Goal: Task Accomplishment & Management: Use online tool/utility

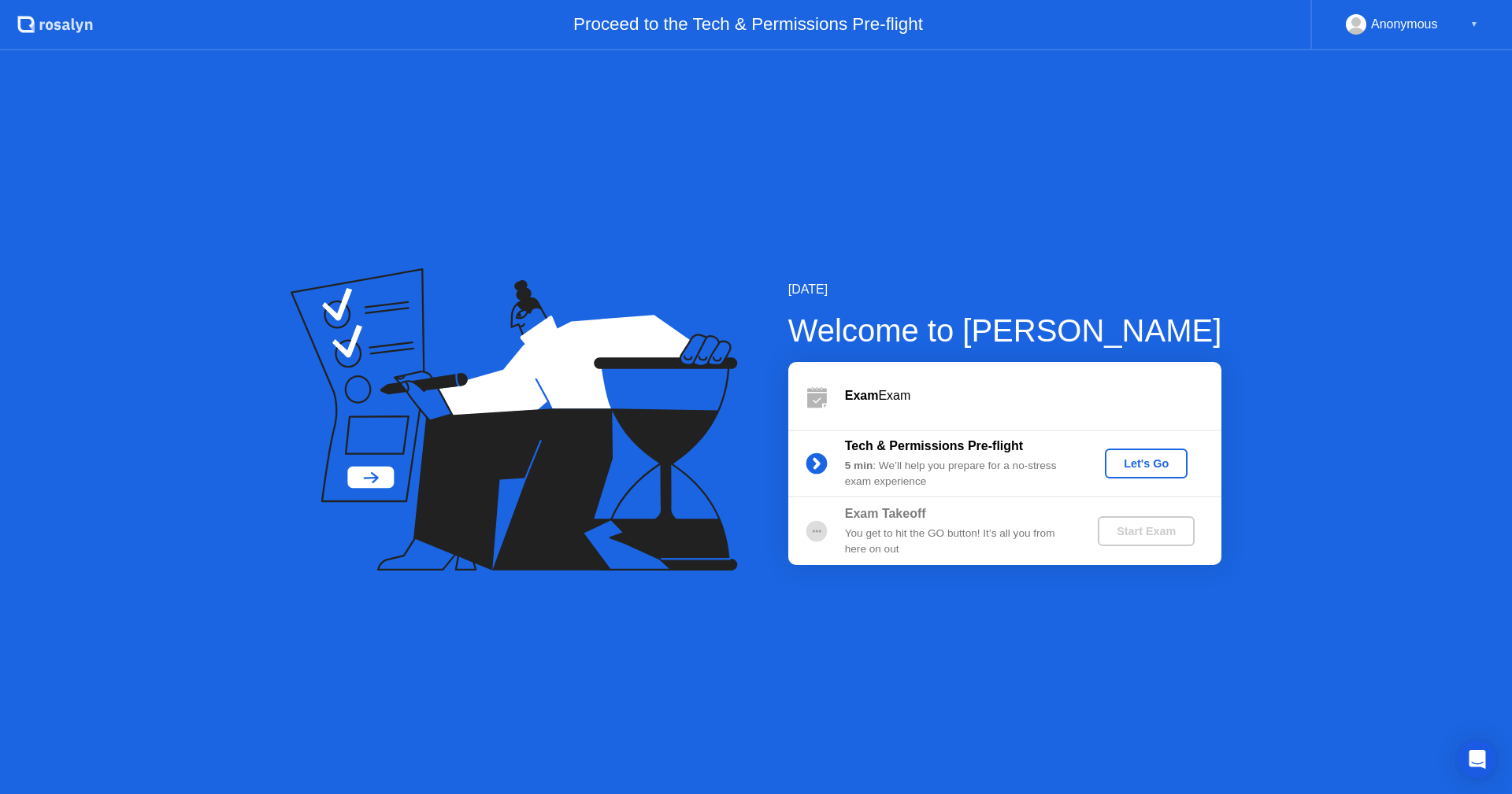
click at [1186, 467] on button "Let's Go" at bounding box center [1145, 464] width 82 height 30
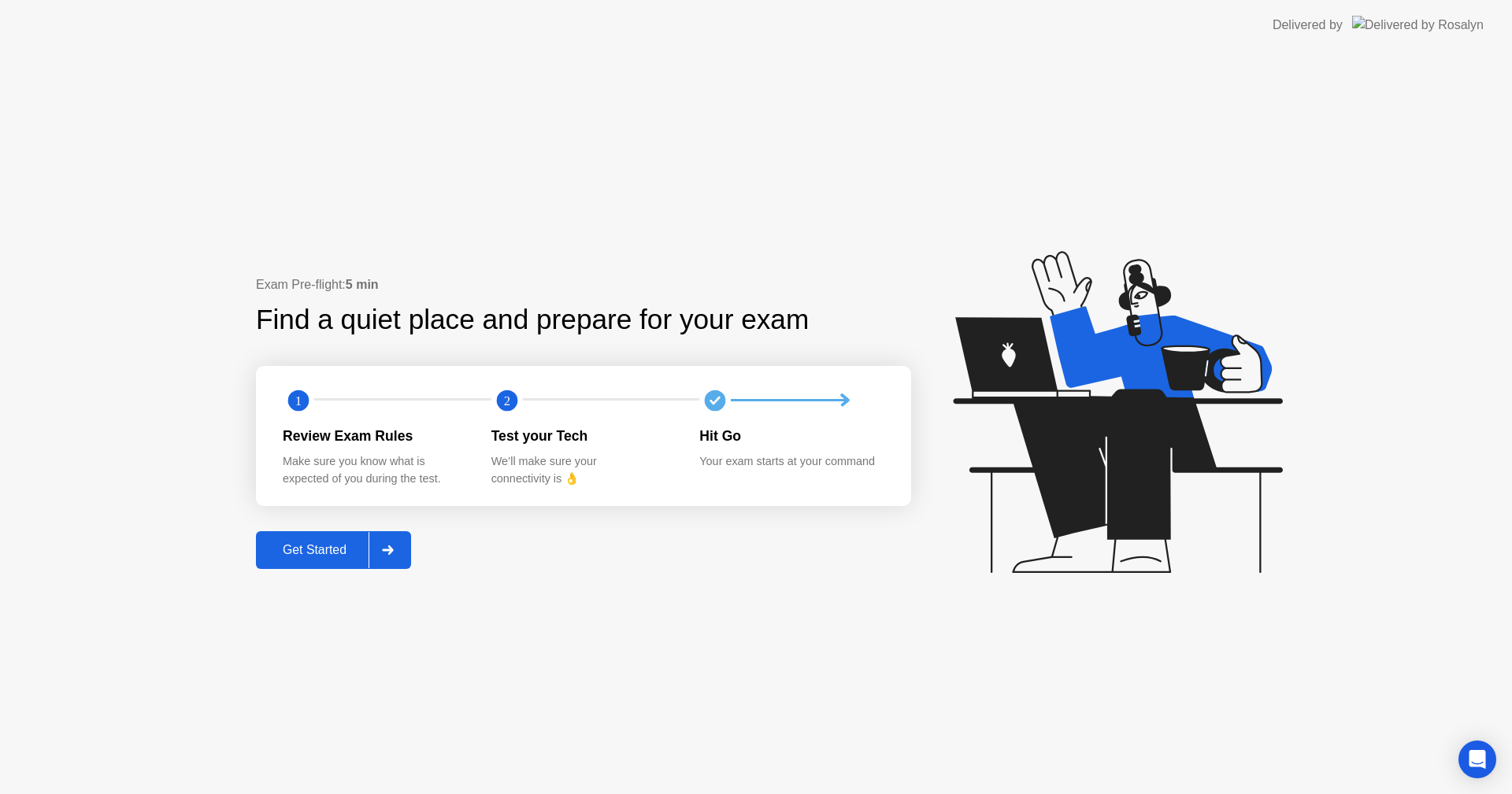
click at [305, 536] on button "Get Started" at bounding box center [333, 550] width 155 height 38
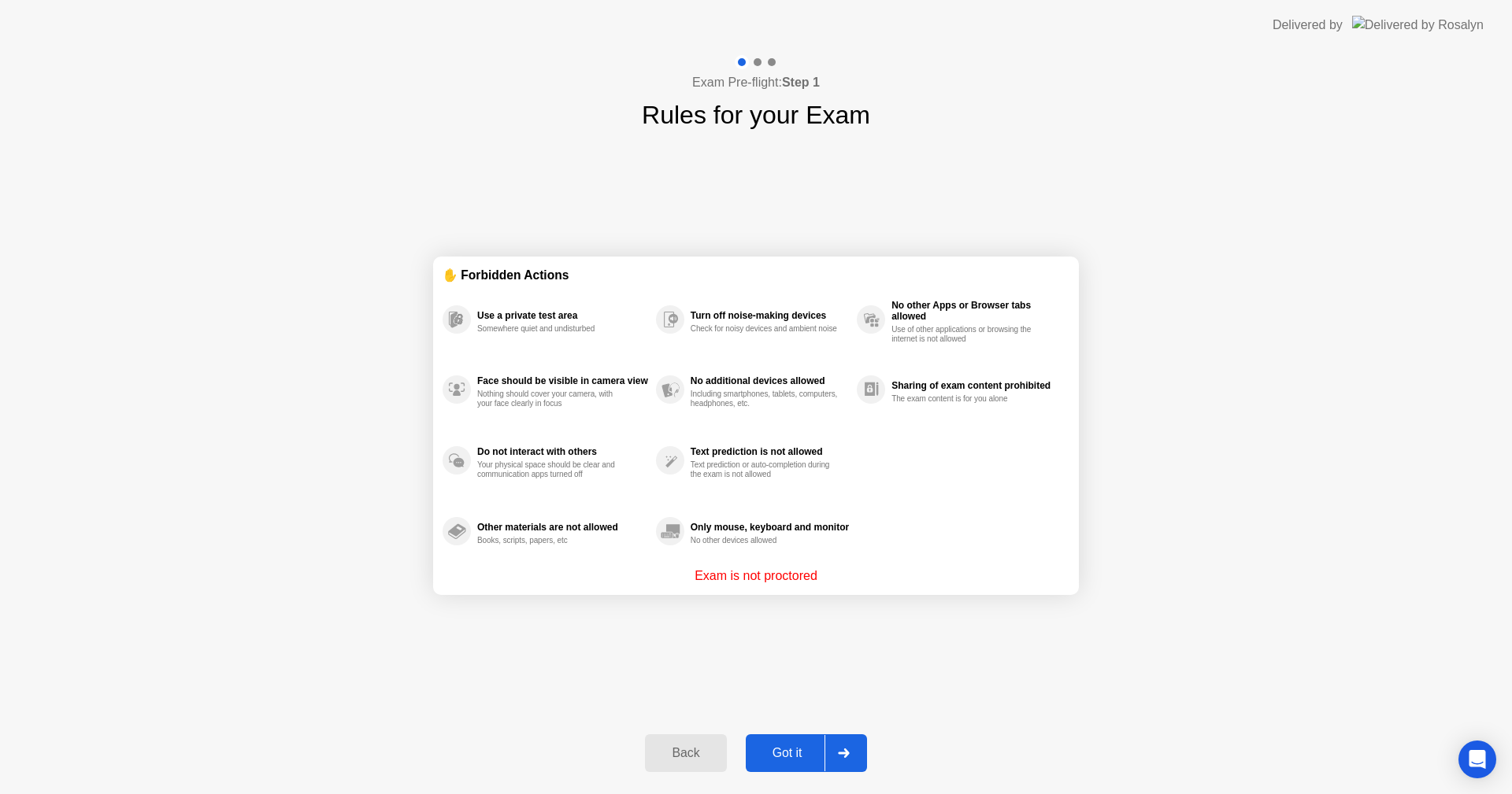
click at [789, 752] on div "Got it" at bounding box center [787, 753] width 74 height 14
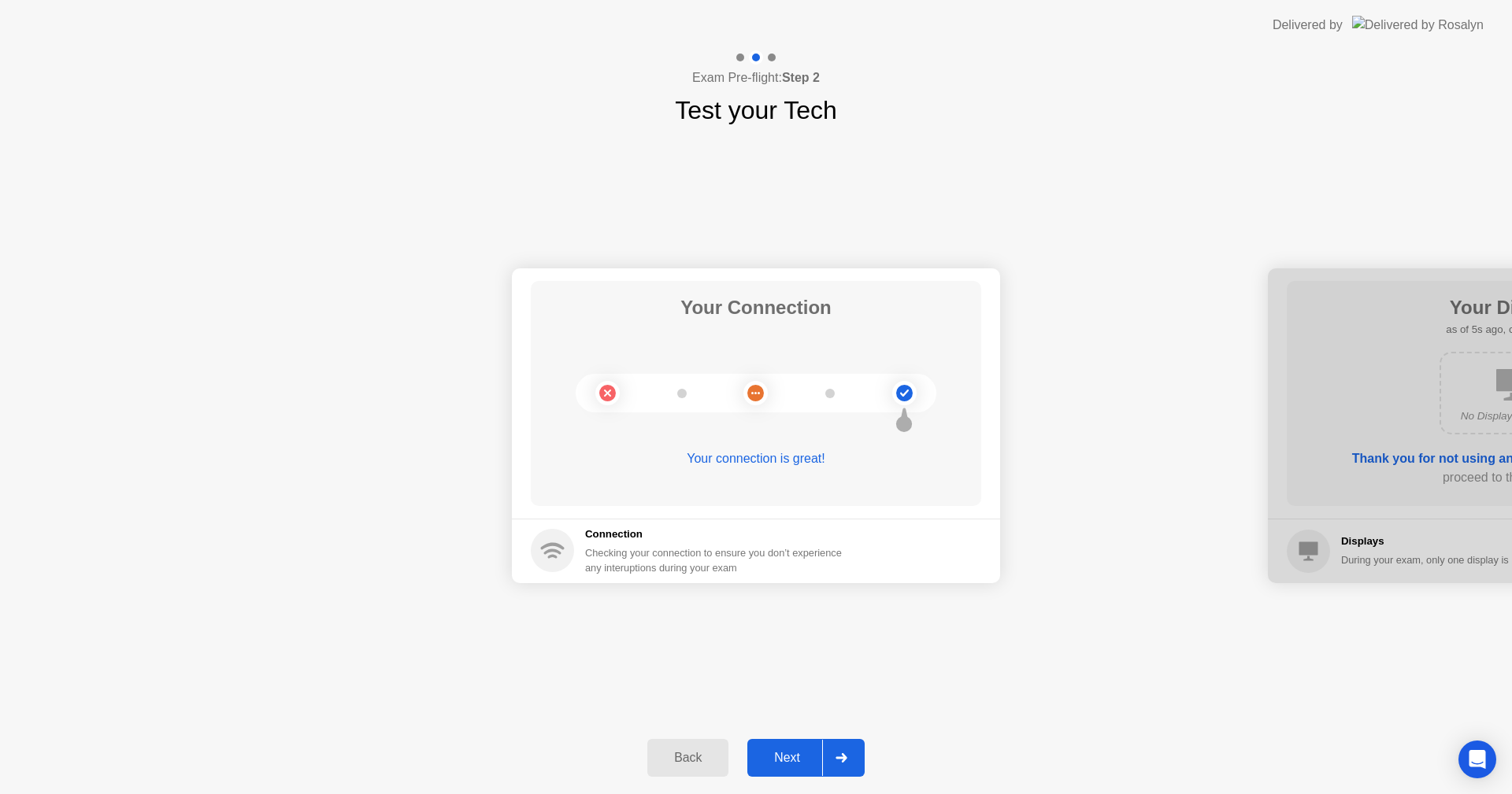
click at [780, 751] on div "Next" at bounding box center [786, 758] width 70 height 14
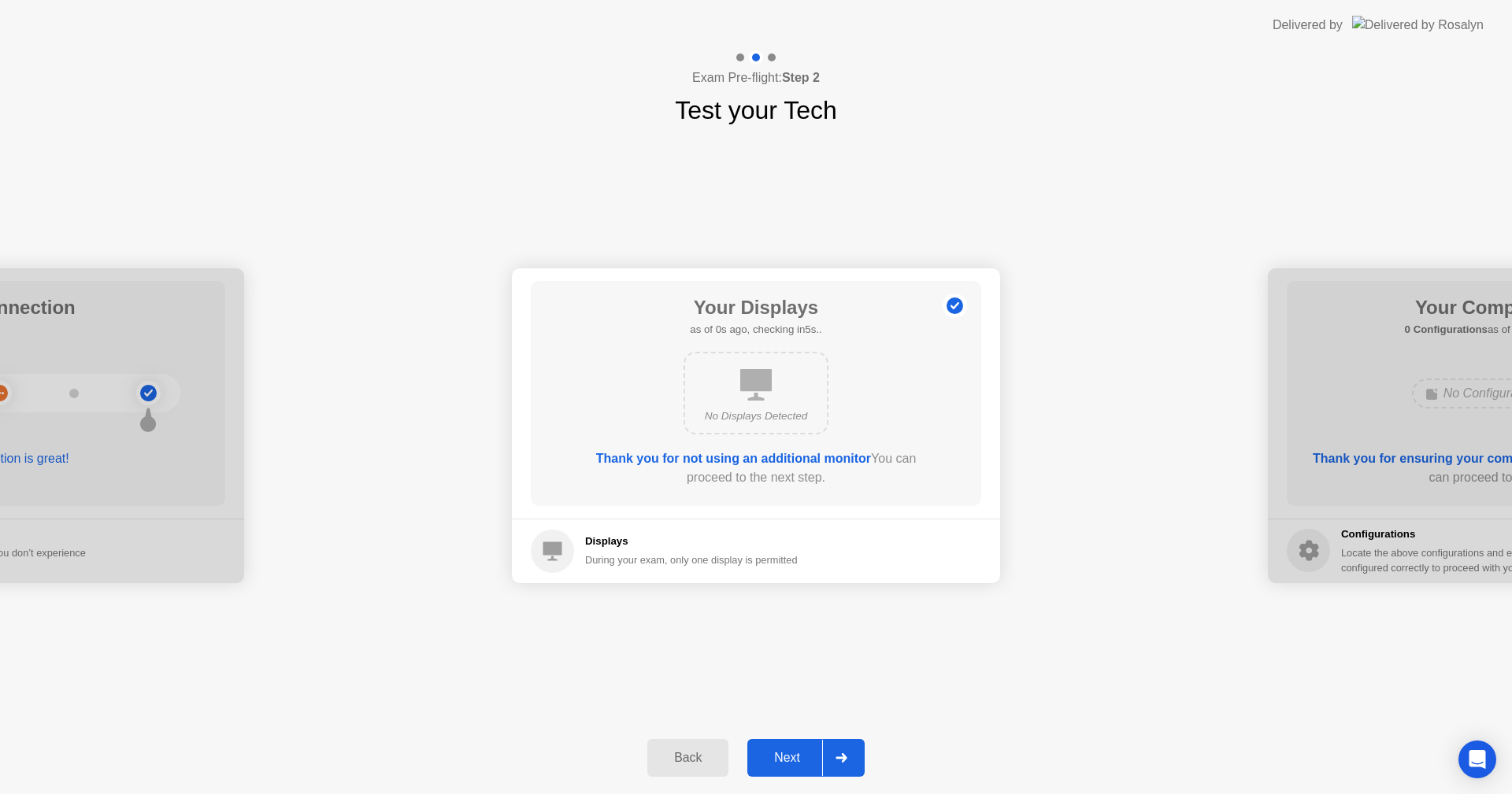
click at [780, 751] on div "Next" at bounding box center [786, 758] width 70 height 14
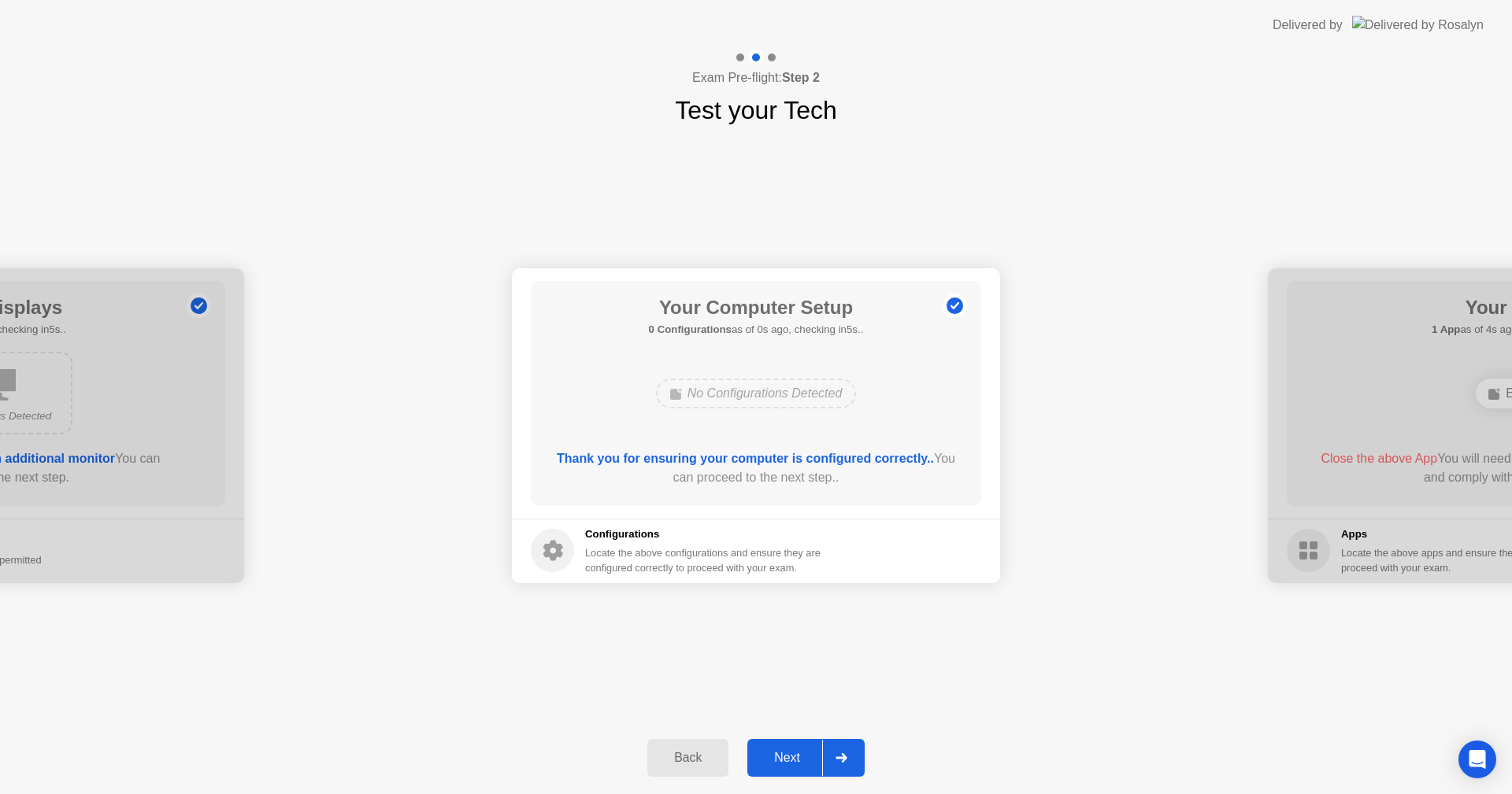
click at [780, 751] on div "Next" at bounding box center [786, 758] width 70 height 14
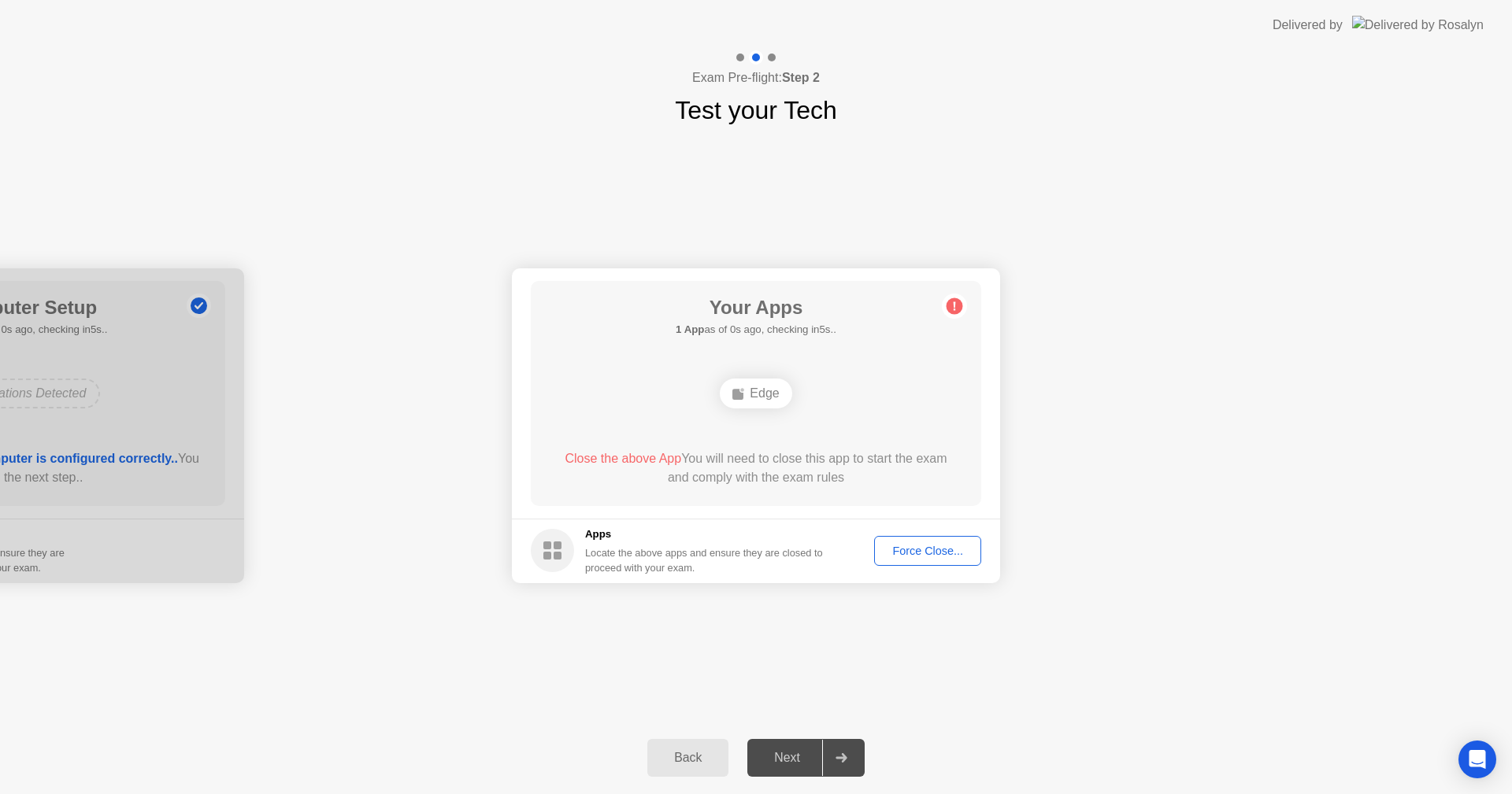
click at [926, 557] on div "Force Close..." at bounding box center [927, 550] width 96 height 13
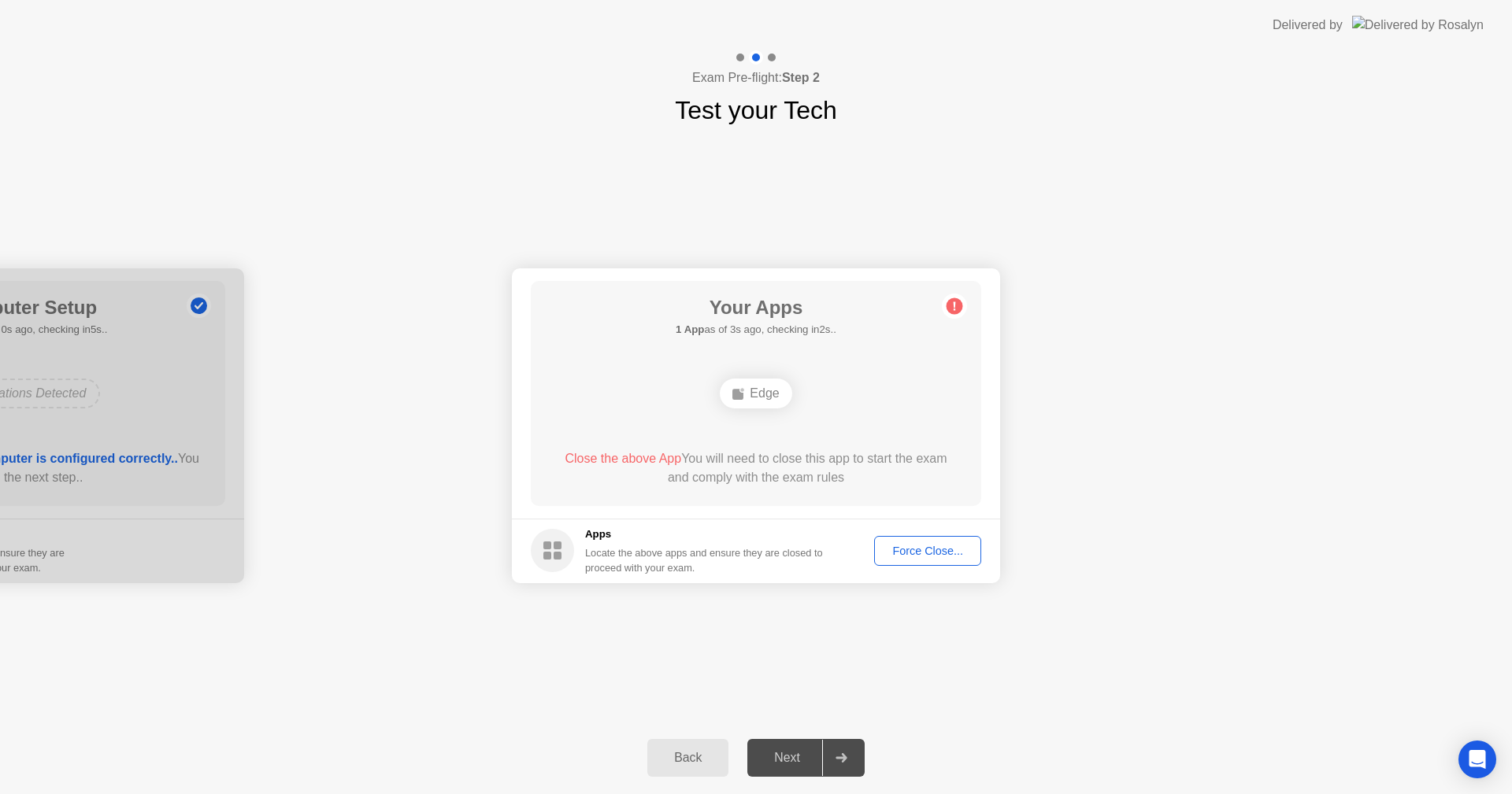
click at [936, 557] on div "Force Close..." at bounding box center [927, 550] width 96 height 13
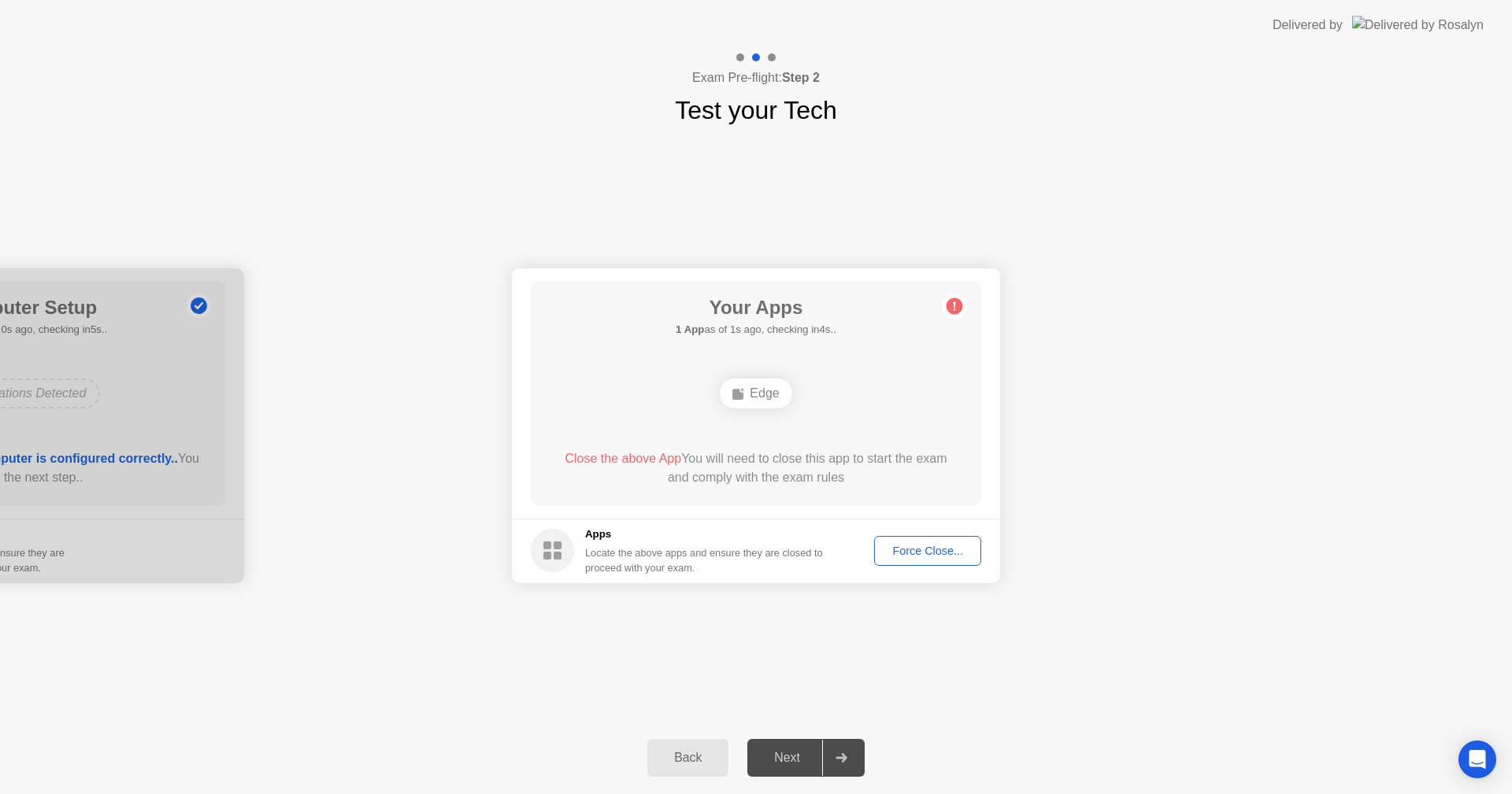
click at [907, 556] on div "Force Close..." at bounding box center [927, 550] width 96 height 13
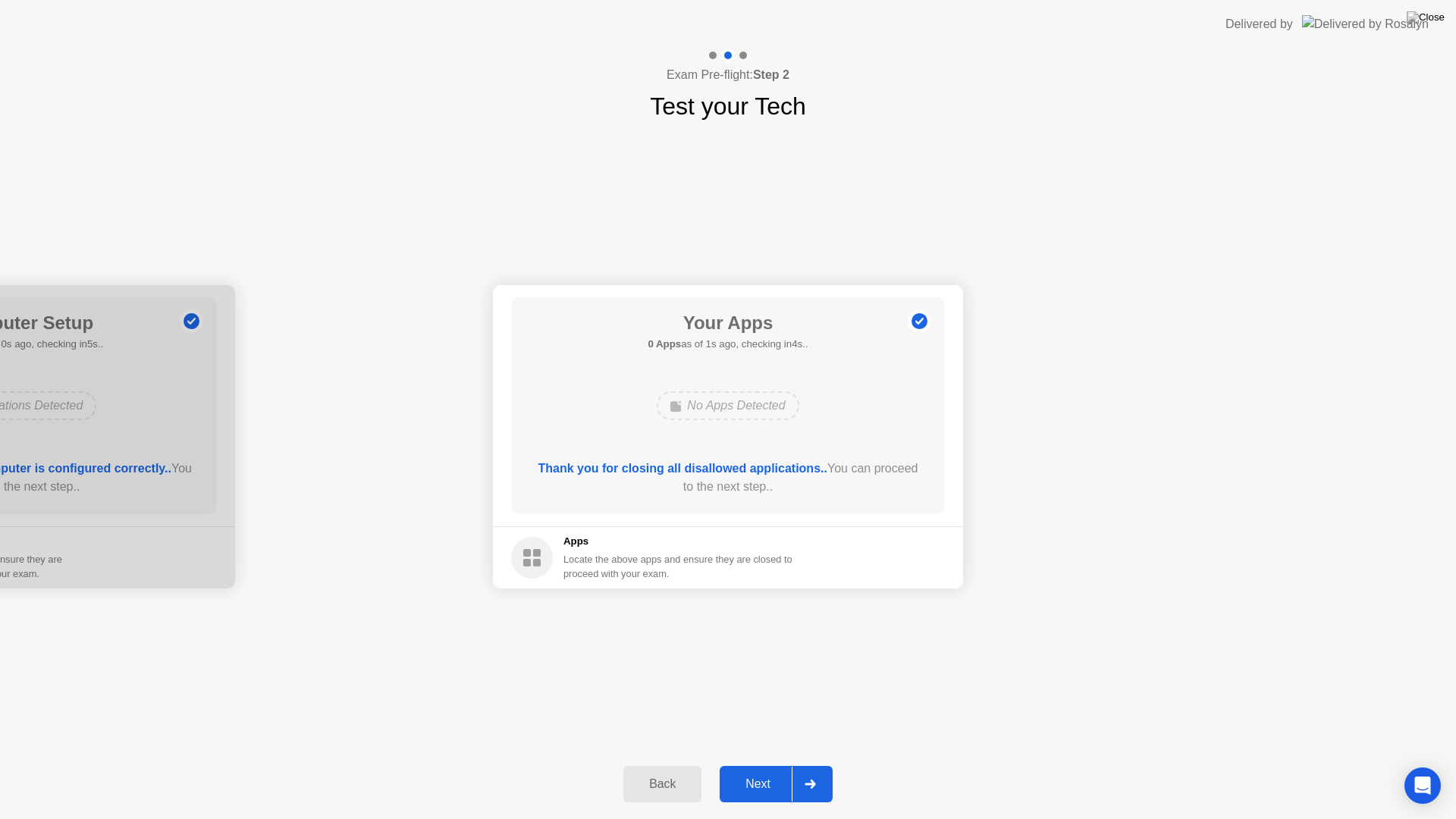
click at [746, 764] on button "Next" at bounding box center [776, 784] width 113 height 37
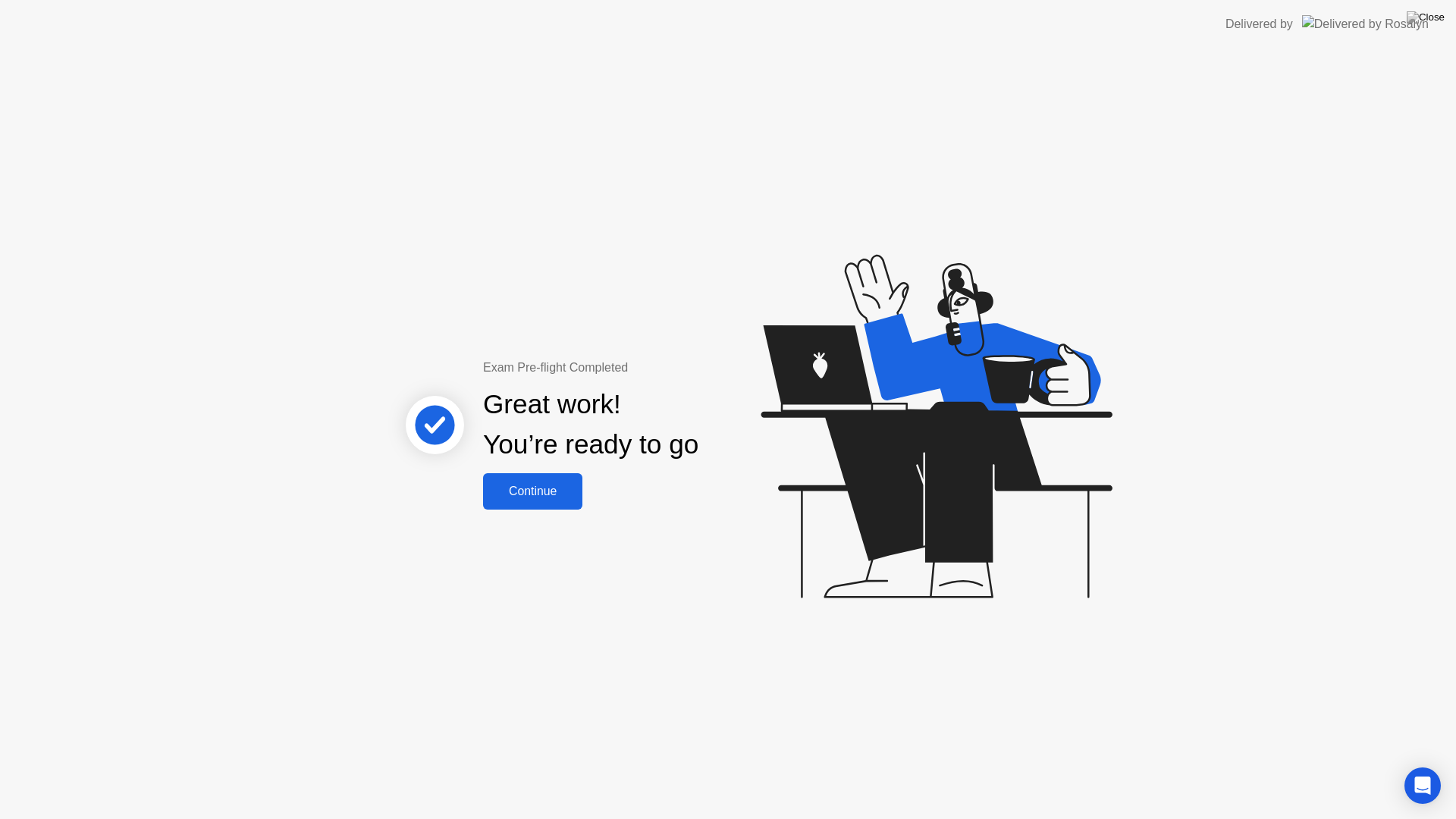
click at [522, 498] on div "Continue" at bounding box center [533, 491] width 90 height 13
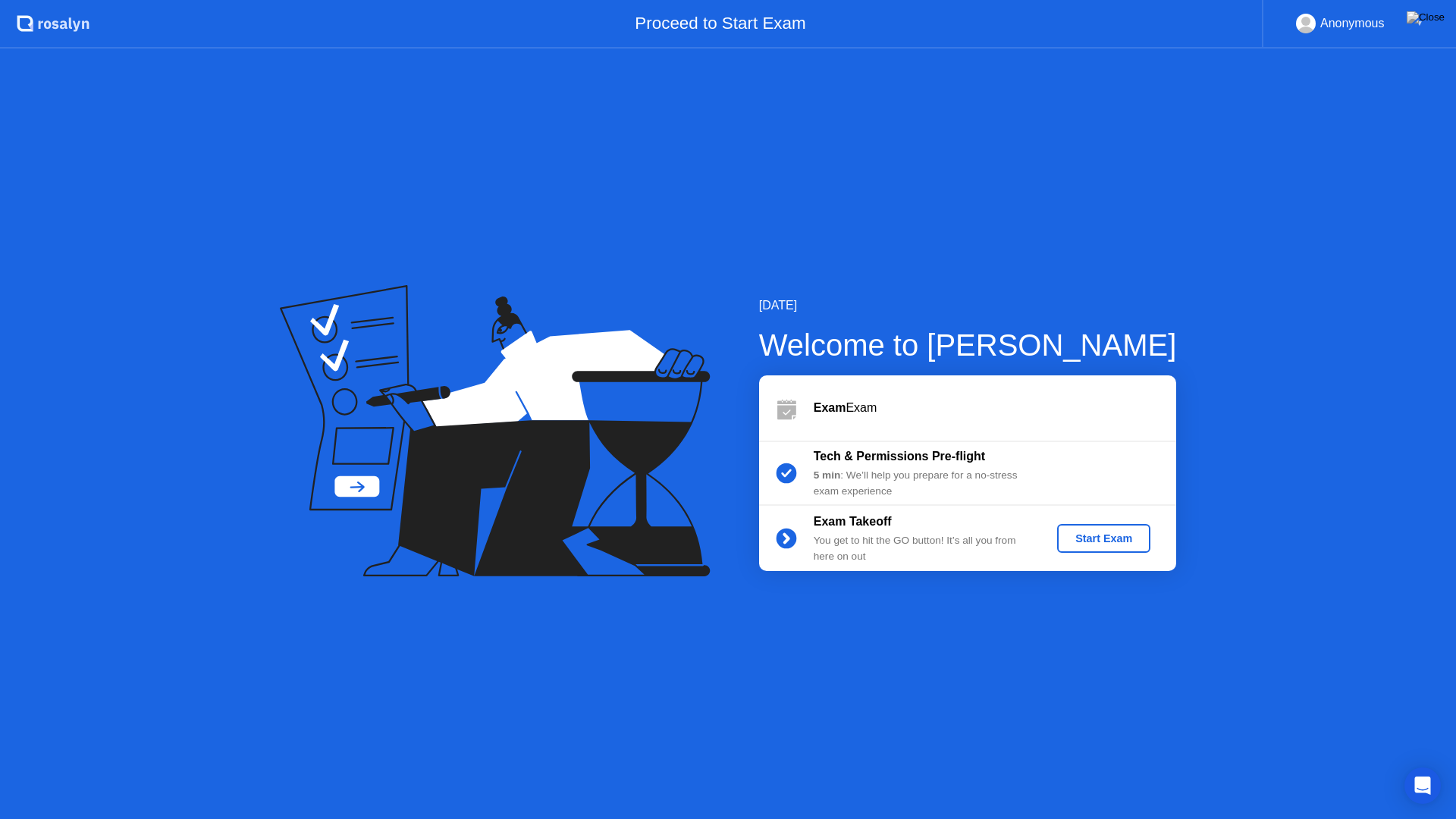
click at [1095, 536] on div "Start Exam" at bounding box center [1103, 538] width 81 height 13
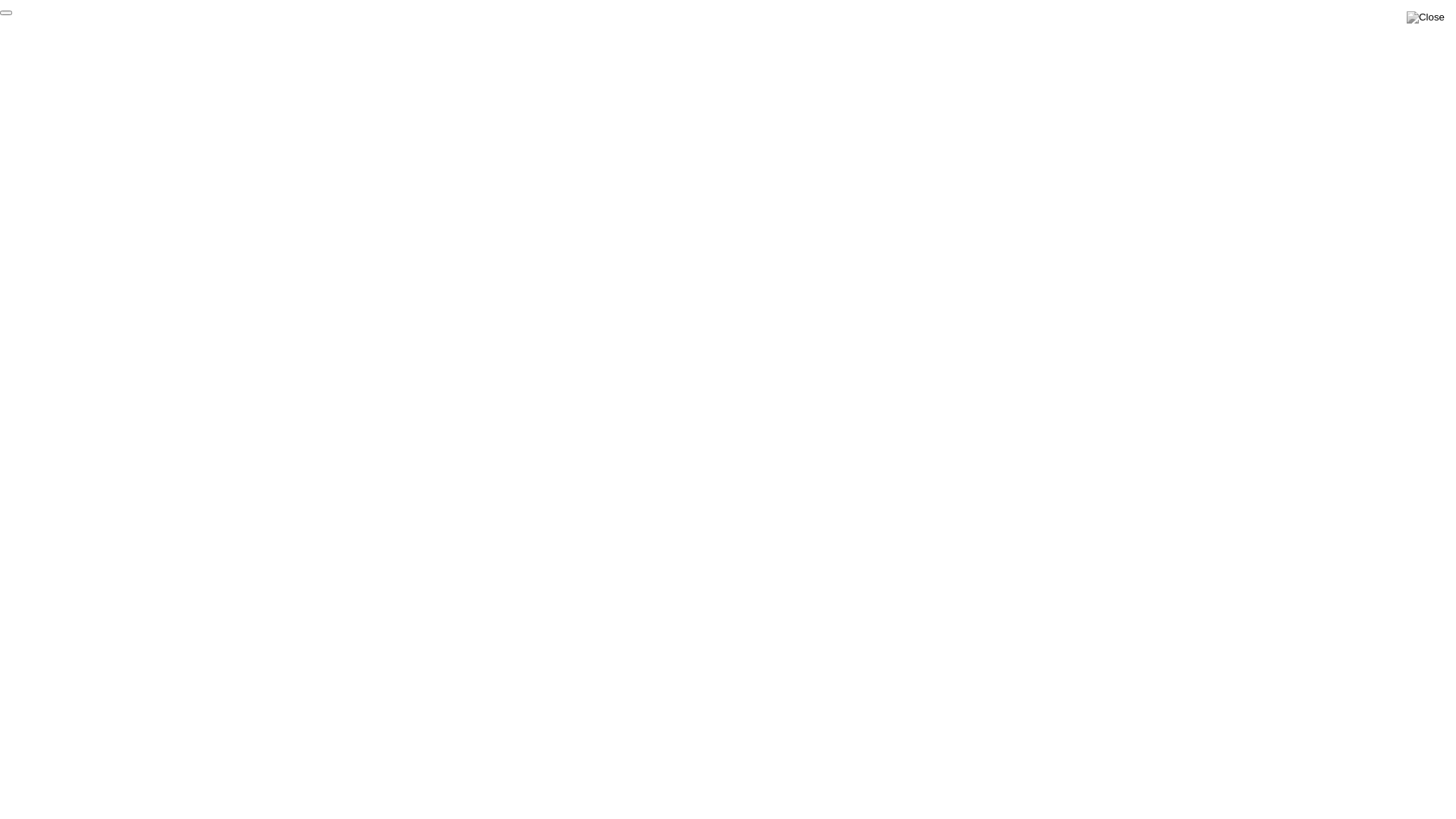
click div "End Proctoring Session"
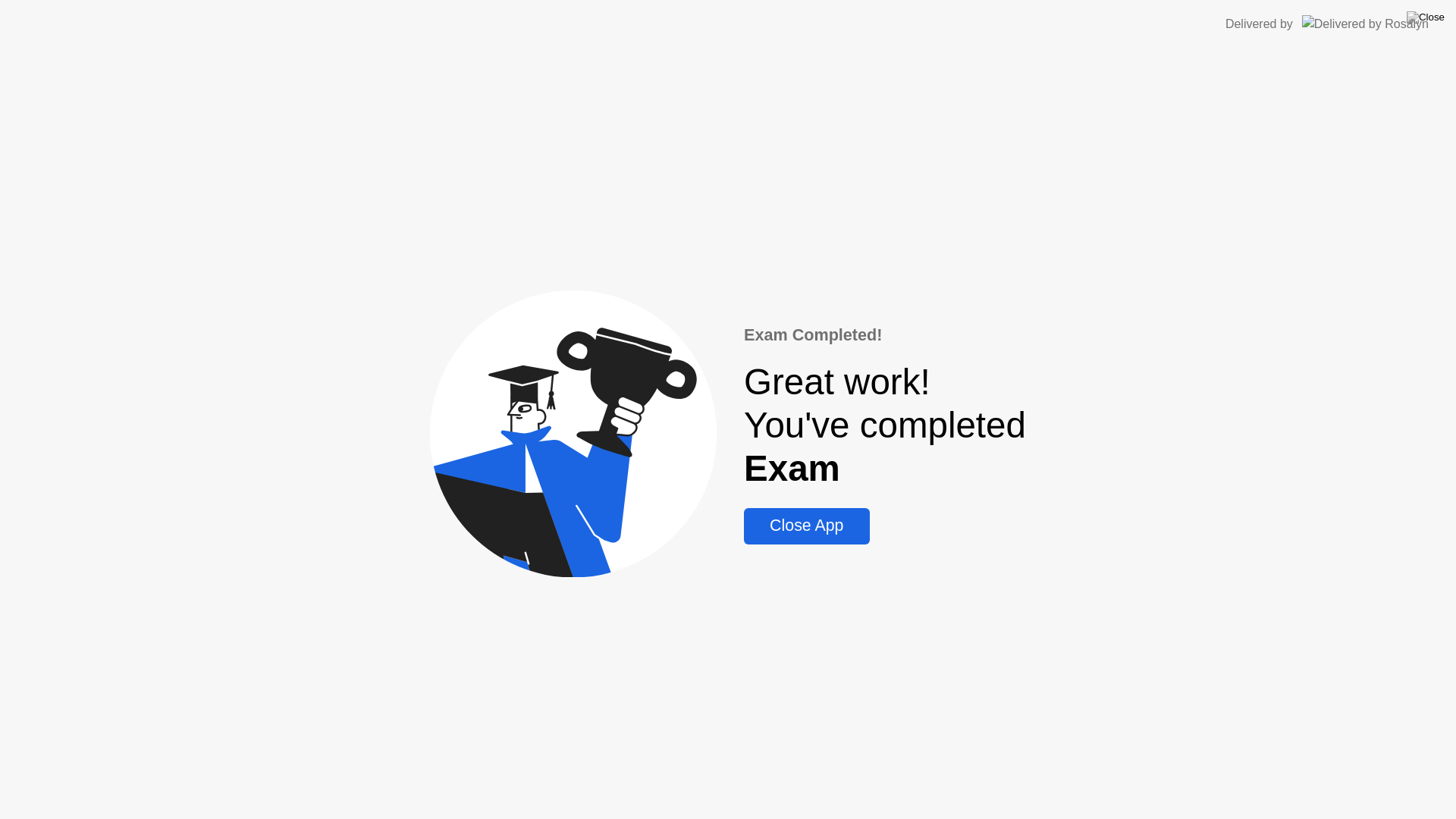
click at [809, 522] on div "Close App" at bounding box center [806, 525] width 116 height 19
